Goal: Task Accomplishment & Management: Manage account settings

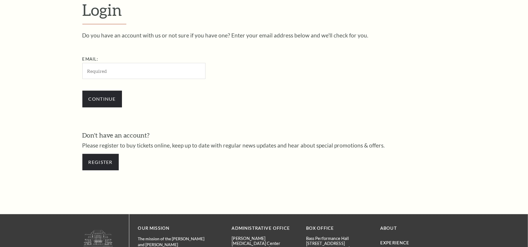
click at [155, 116] on div "Do you have an account with us or not sure if you have one? Enter your email ad…" at bounding box center [263, 105] width 363 height 144
click at [162, 72] on input "Email:" at bounding box center [143, 71] width 123 height 16
paste input "[EMAIL_ADDRESS][DOMAIN_NAME]"
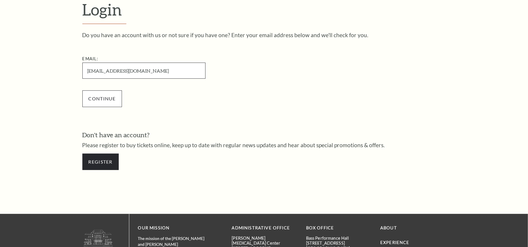
type input "[EMAIL_ADDRESS][DOMAIN_NAME]"
click at [94, 102] on input "Continue" at bounding box center [102, 99] width 40 height 16
click at [150, 71] on input "[EMAIL_ADDRESS][DOMAIN_NAME]" at bounding box center [143, 71] width 123 height 16
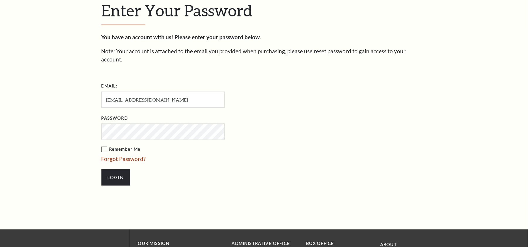
scroll to position [195, 0]
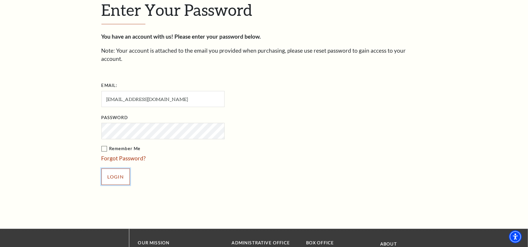
click at [111, 169] on input "Login" at bounding box center [115, 177] width 28 height 16
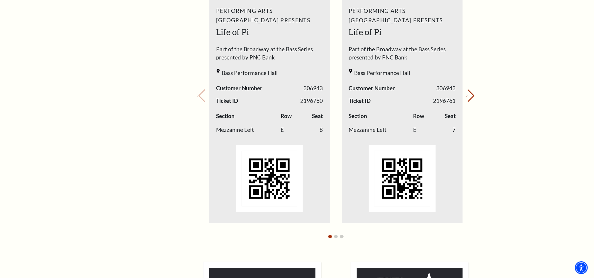
scroll to position [359, 0]
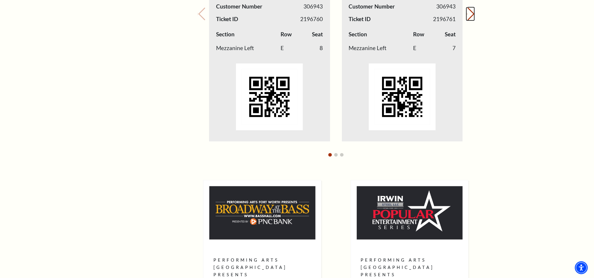
click at [468, 15] on icon "Next slide" at bounding box center [466, 14] width 1 height 2
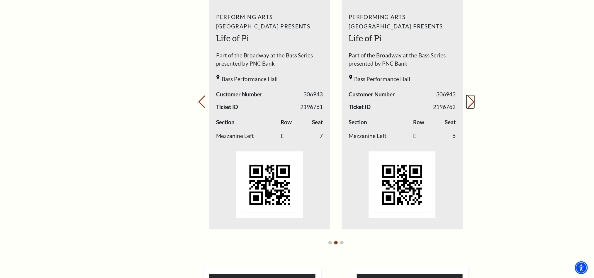
scroll to position [227, 0]
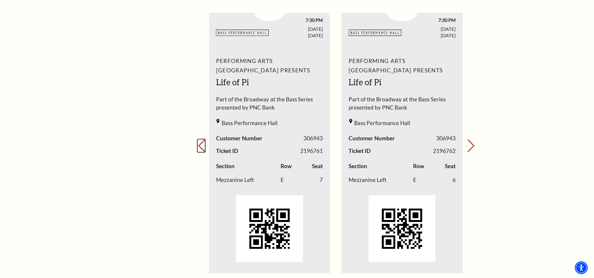
click at [198, 145] on icon "Previous slide" at bounding box center [197, 146] width 1 height 2
click at [476, 148] on div "Loading... My Account Hi Alexander, Welcome back! My Account Home My Profile Up…" at bounding box center [336, 205] width 286 height 755
click at [467, 146] on button "Next slide." at bounding box center [470, 146] width 8 height 13
click at [467, 148] on div "Your next show Previous slide. Next slide." at bounding box center [335, 138] width 277 height 310
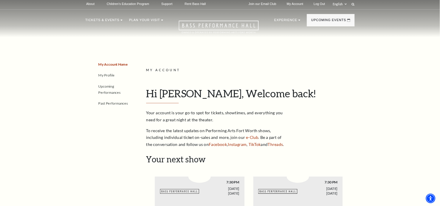
scroll to position [0, 0]
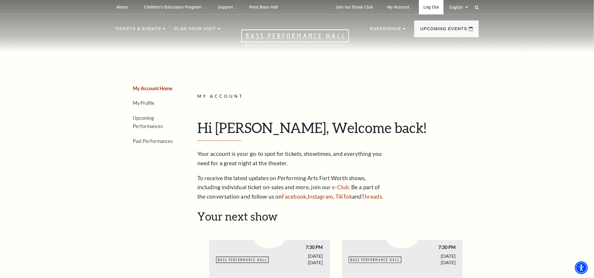
click at [433, 12] on link "Log Out" at bounding box center [431, 7] width 25 height 14
